Goal: Ask a question

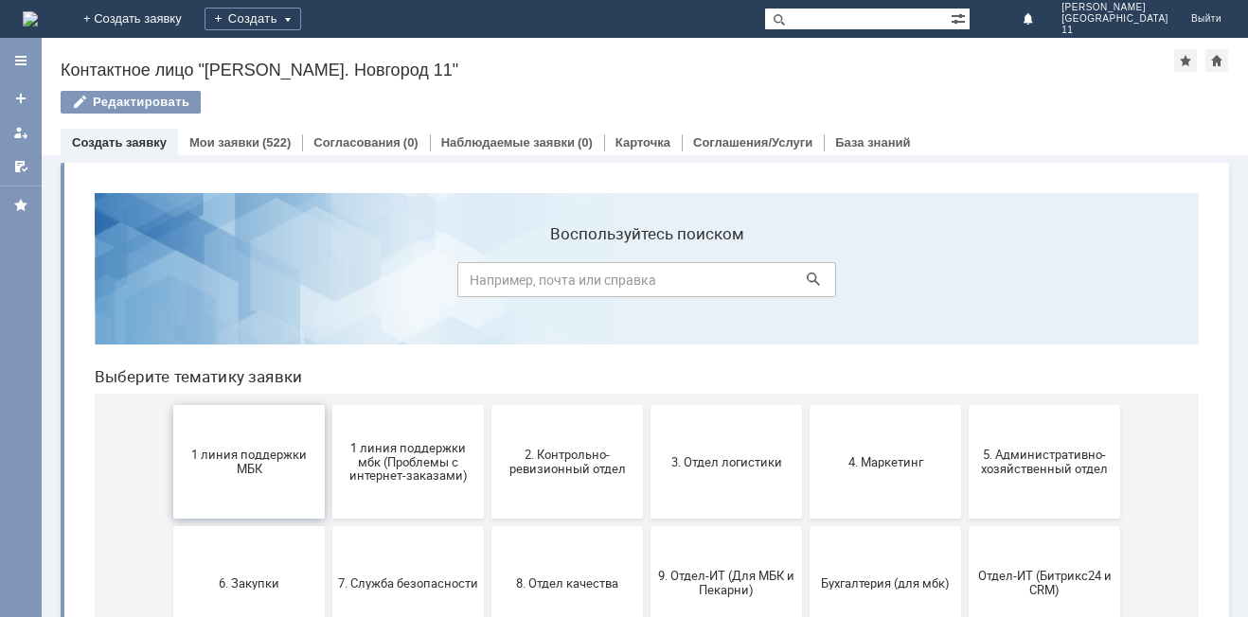
click at [237, 464] on span "1 линия поддержки МБК" at bounding box center [249, 462] width 140 height 28
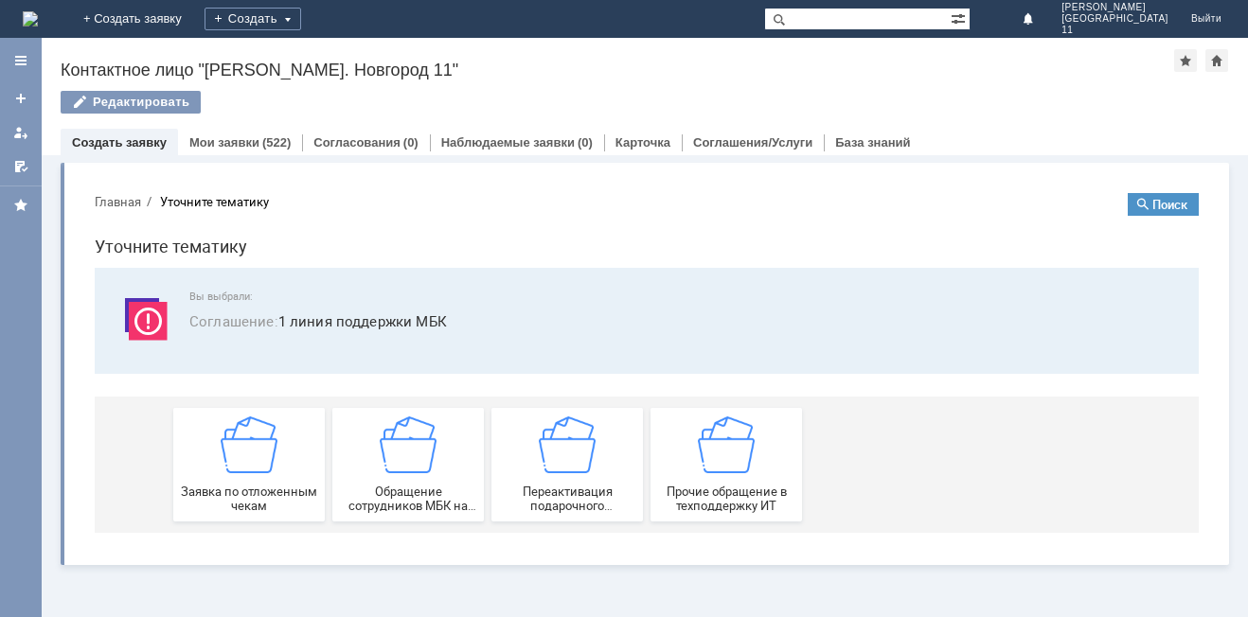
click at [237, 464] on img at bounding box center [249, 445] width 57 height 57
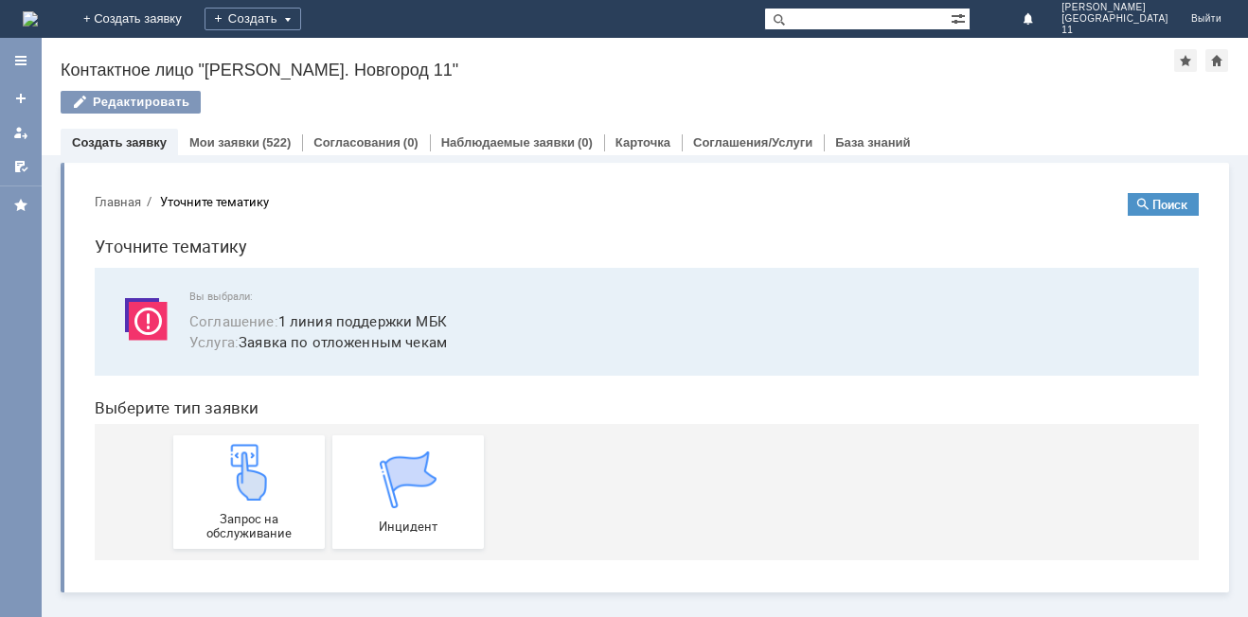
click at [237, 464] on img at bounding box center [249, 472] width 57 height 57
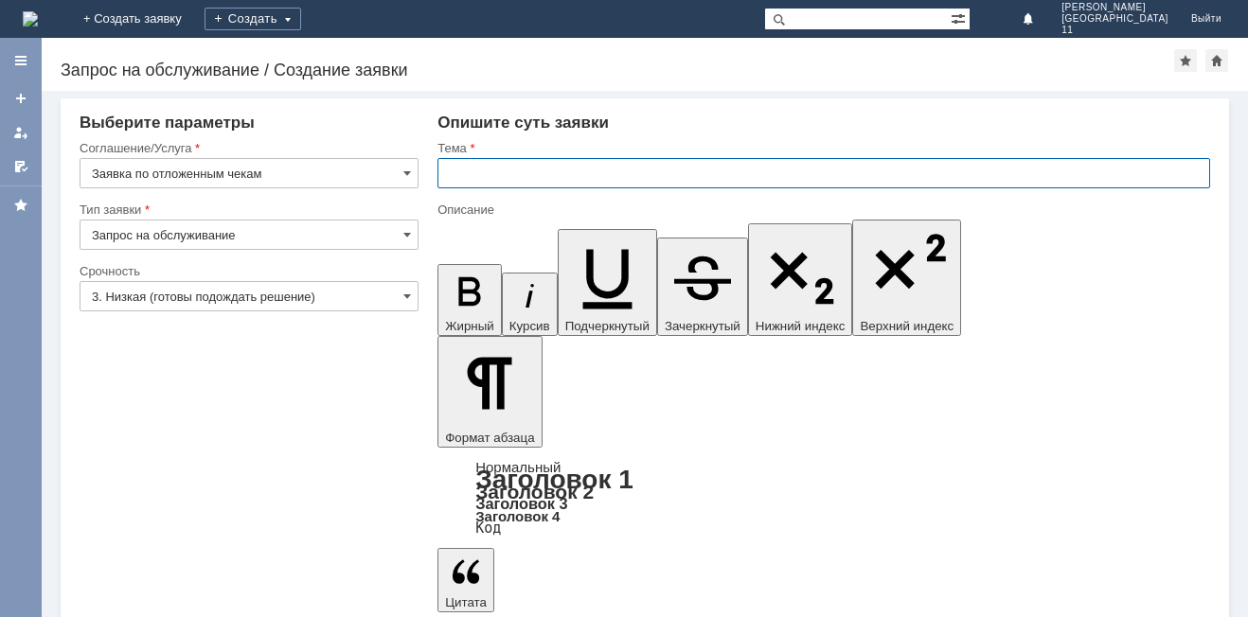
click at [532, 176] on input "text" at bounding box center [823, 173] width 773 height 30
drag, startPoint x: 627, startPoint y: 173, endPoint x: 639, endPoint y: 166, distance: 14.5
click at [633, 168] on input "добрый день удалите отложекнные чеки" at bounding box center [823, 173] width 773 height 30
click at [611, 179] on input "добрый день удалите отложекнные чеки" at bounding box center [823, 173] width 773 height 30
click at [620, 172] on input "добрый день удалите отложекнные чеки" at bounding box center [823, 173] width 773 height 30
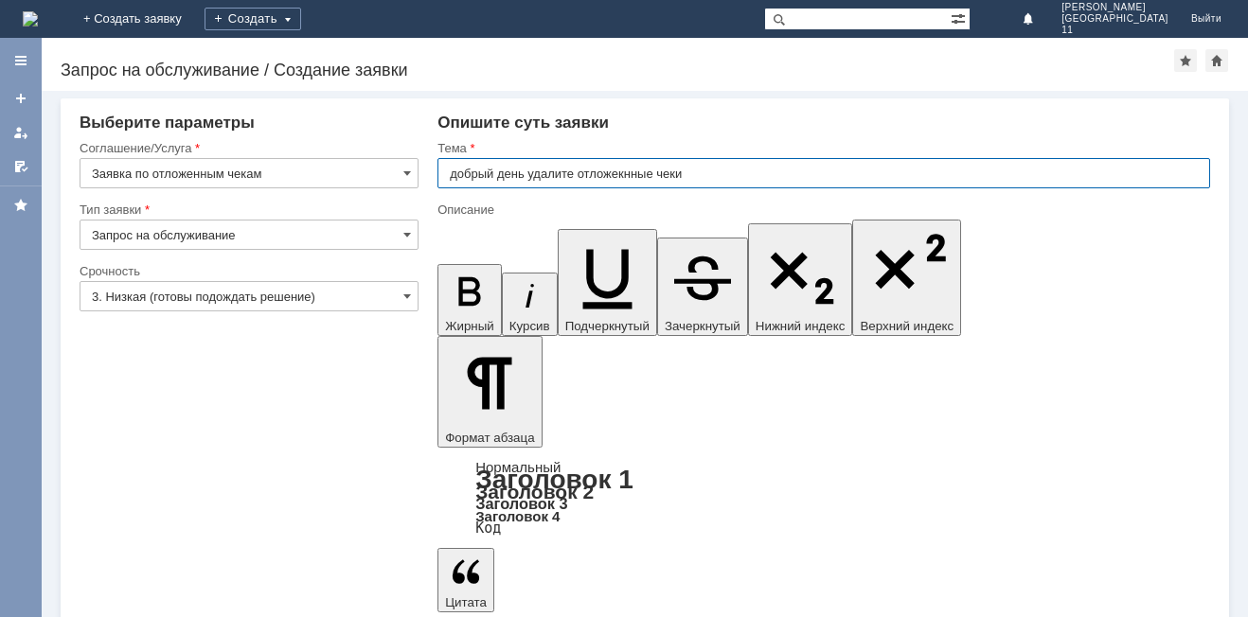
click at [624, 172] on input "добрый день удалите отложекнные чеки" at bounding box center [823, 173] width 773 height 30
drag, startPoint x: 707, startPoint y: 169, endPoint x: 578, endPoint y: 149, distance: 130.4
click at [488, 168] on input "добрый день удалите отложенные чеки" at bounding box center [823, 173] width 773 height 30
click at [531, 170] on input "добрый день удалите отложенные чеки" at bounding box center [823, 173] width 773 height 30
type input "удалите отложенные чеки"
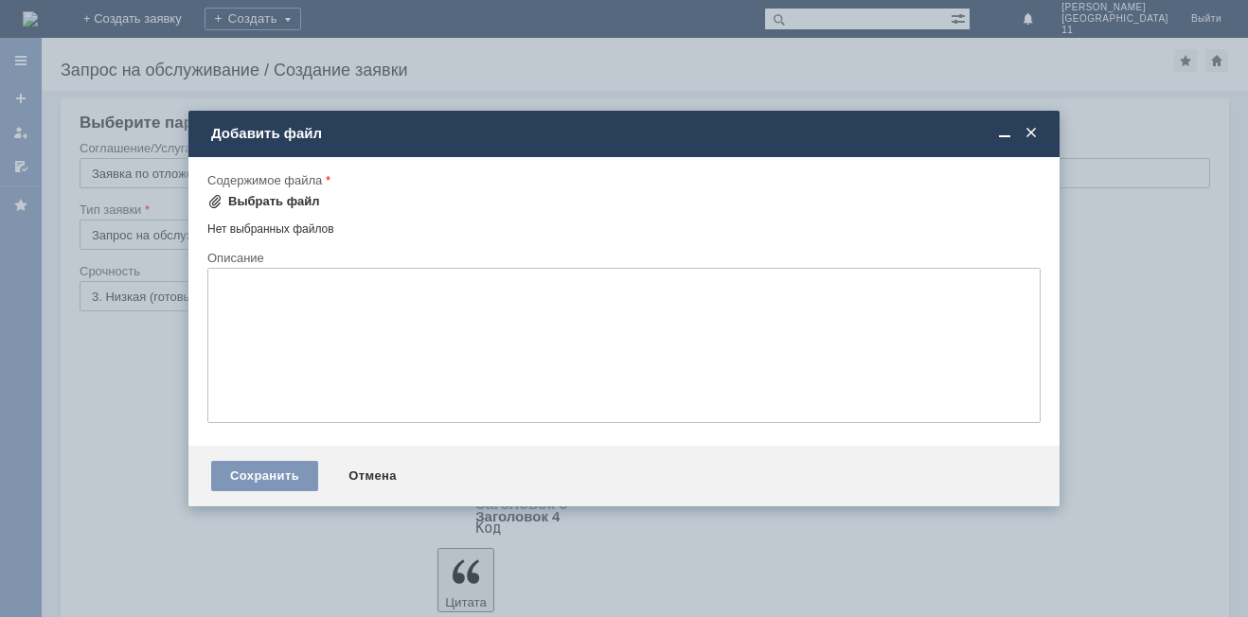
click at [287, 202] on div "Выбрать файл" at bounding box center [274, 201] width 92 height 15
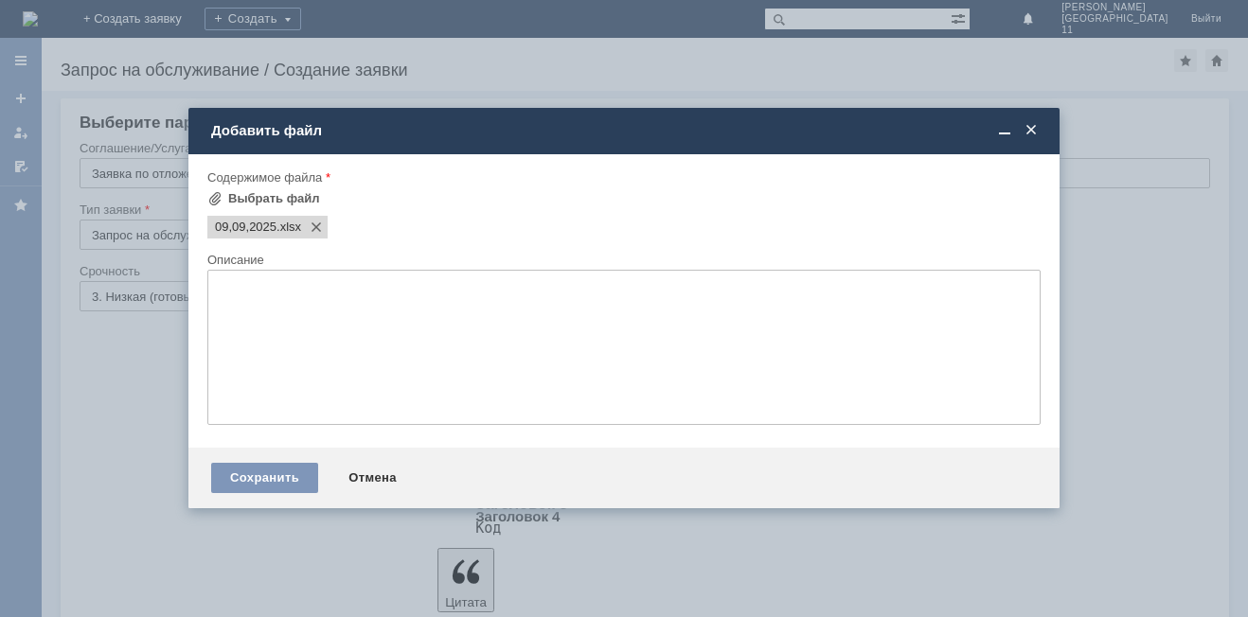
scroll to position [0, 0]
click at [275, 480] on div "Сохранить" at bounding box center [264, 478] width 107 height 30
